Goal: Information Seeking & Learning: Learn about a topic

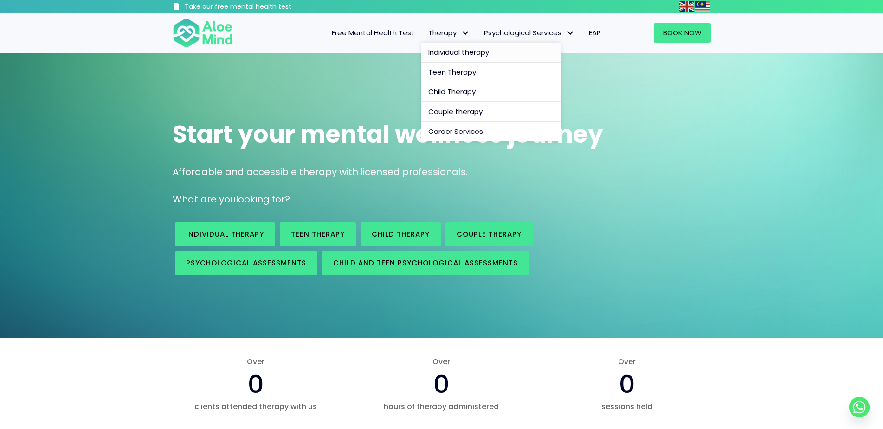
click at [449, 55] on span "Individual therapy" at bounding box center [458, 52] width 61 height 10
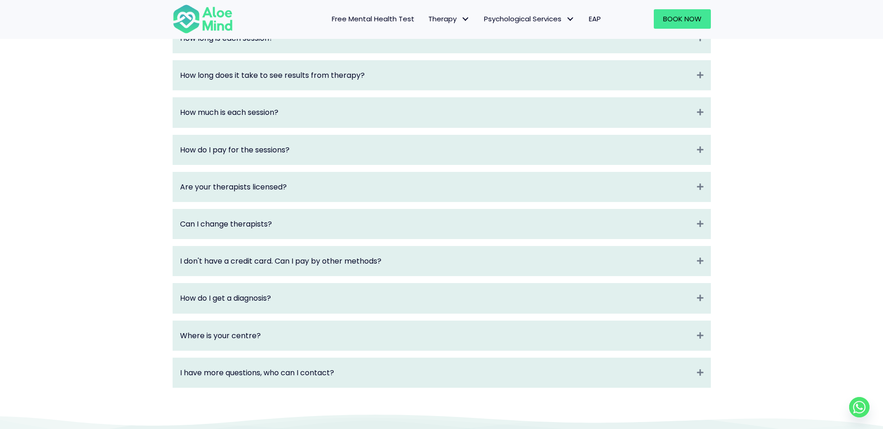
scroll to position [1183, 0]
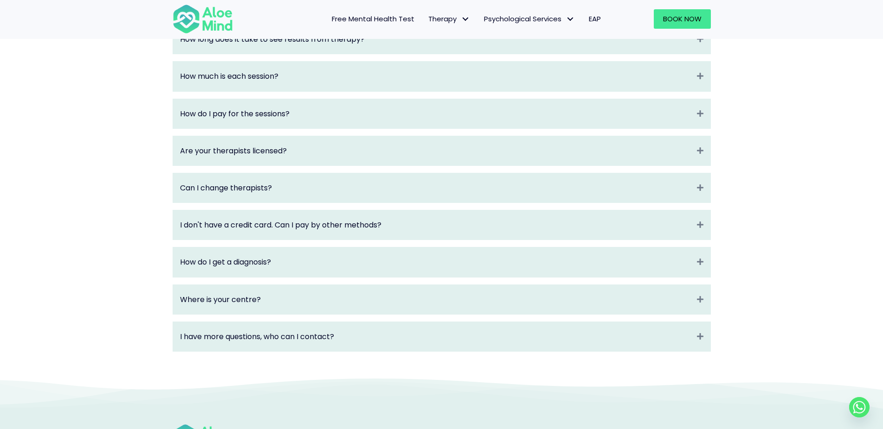
click at [368, 277] on div "How do I get a diagnosis? Expand" at bounding box center [441, 262] width 537 height 29
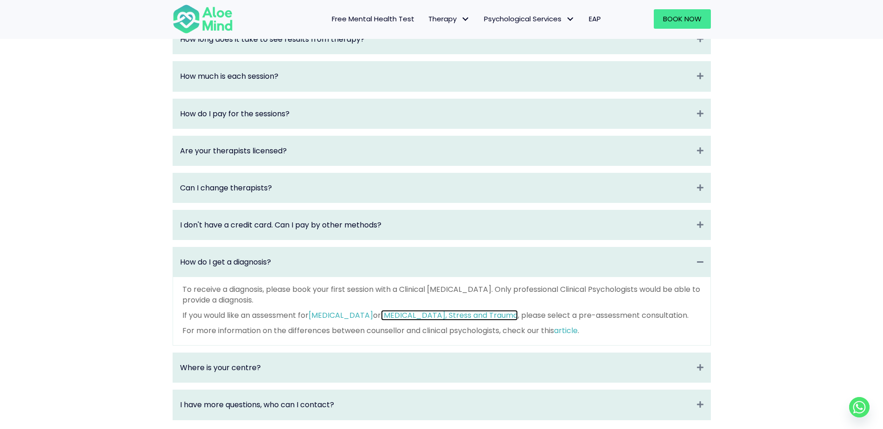
click at [429, 321] on link "Depression, Anxiety, Stress and Trauma" at bounding box center [449, 315] width 137 height 11
click at [59, 292] on div "Frequently Asked Questions (FAQ) What is Aloe Mind? Expand Aloe Mind is a platf…" at bounding box center [441, 130] width 883 height 631
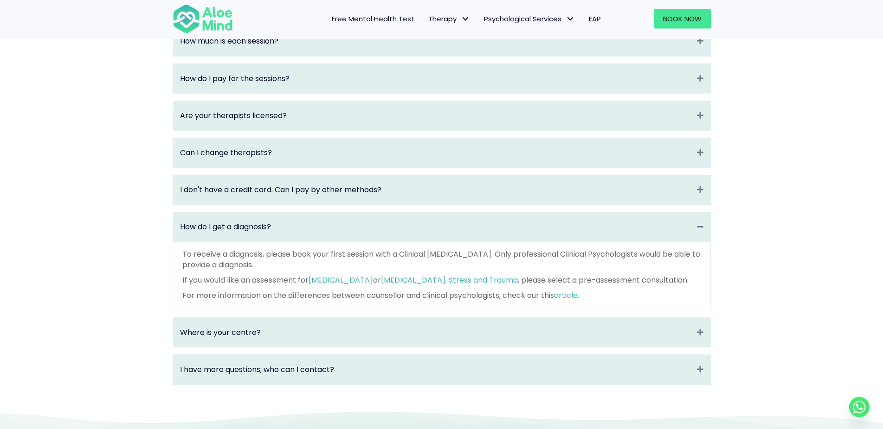
scroll to position [1277, 0]
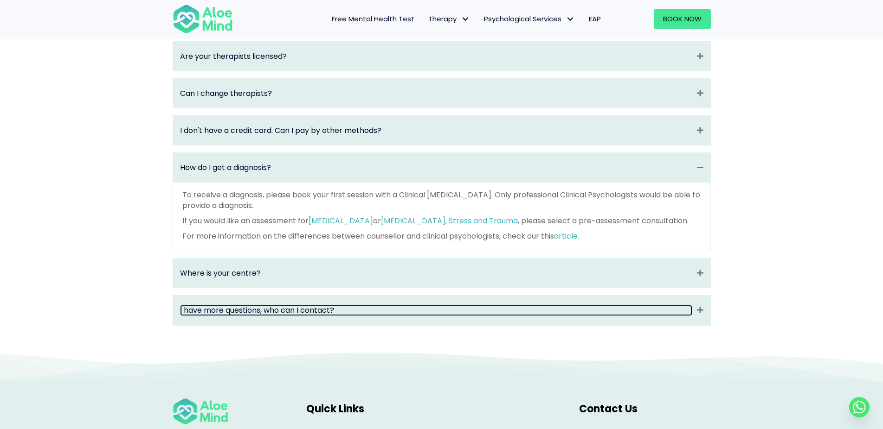
click at [311, 316] on link "I have more questions, who can I contact?" at bounding box center [436, 310] width 512 height 11
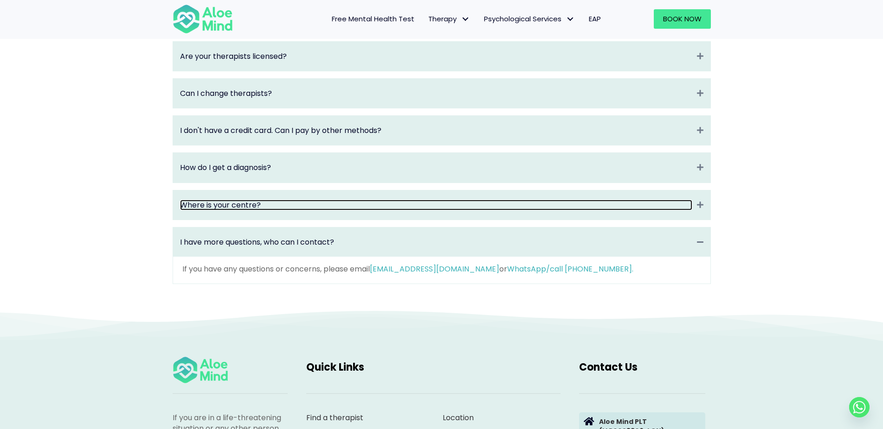
click at [287, 211] on link "Where is your centre?" at bounding box center [436, 205] width 512 height 11
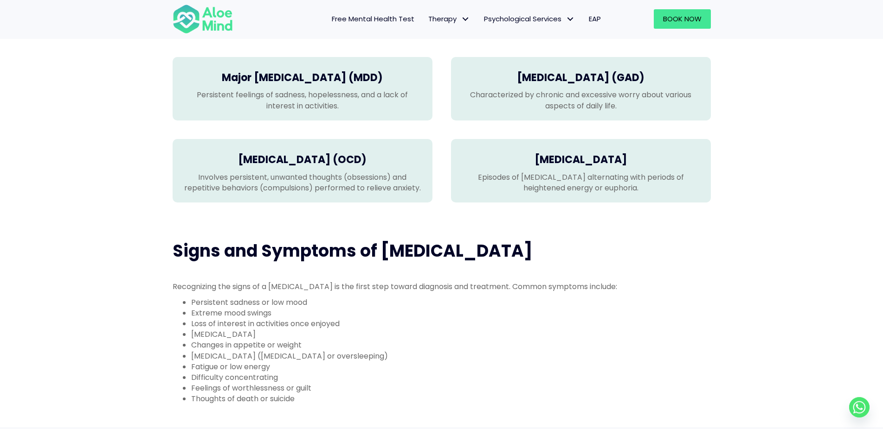
scroll to position [189, 0]
